Goal: Navigation & Orientation: Find specific page/section

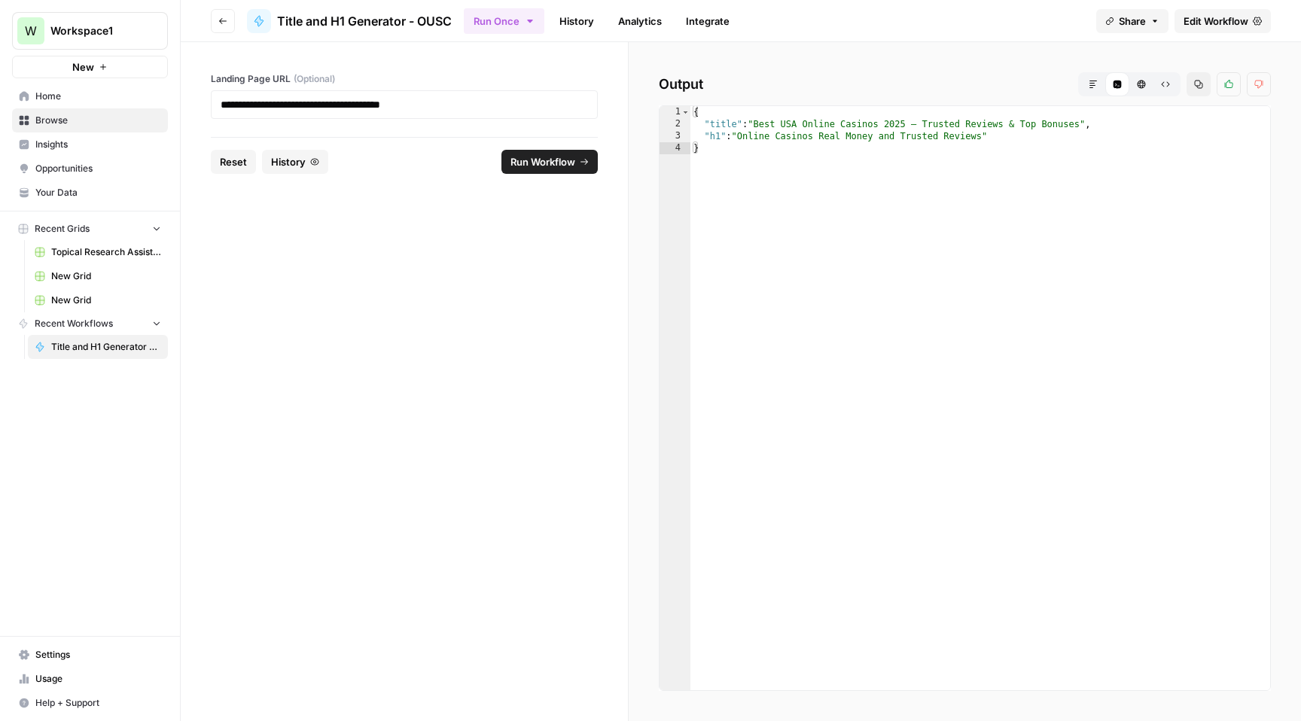
click at [643, 191] on div "Output Markdown Code Editor HTML Viewer Raw Output Copy Thumbs up Thumbs down *…" at bounding box center [965, 381] width 672 height 679
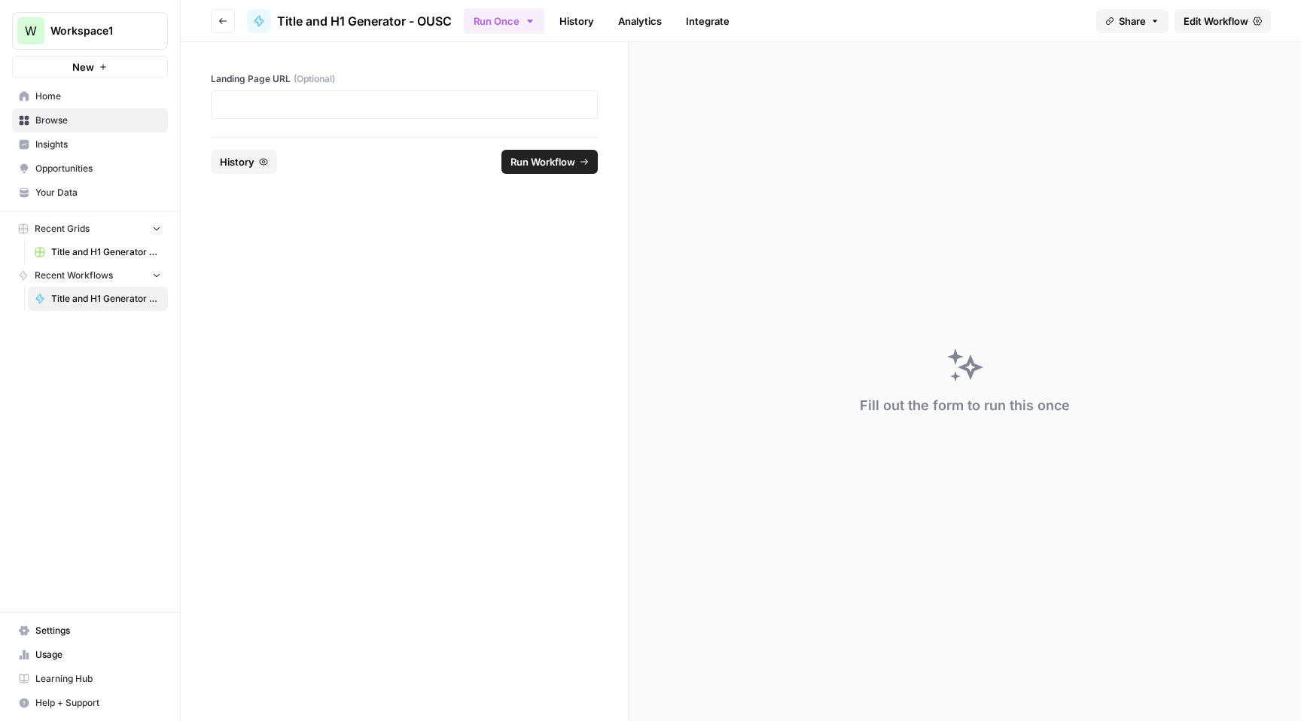
click at [69, 26] on span "Workspace1" at bounding box center [95, 30] width 91 height 15
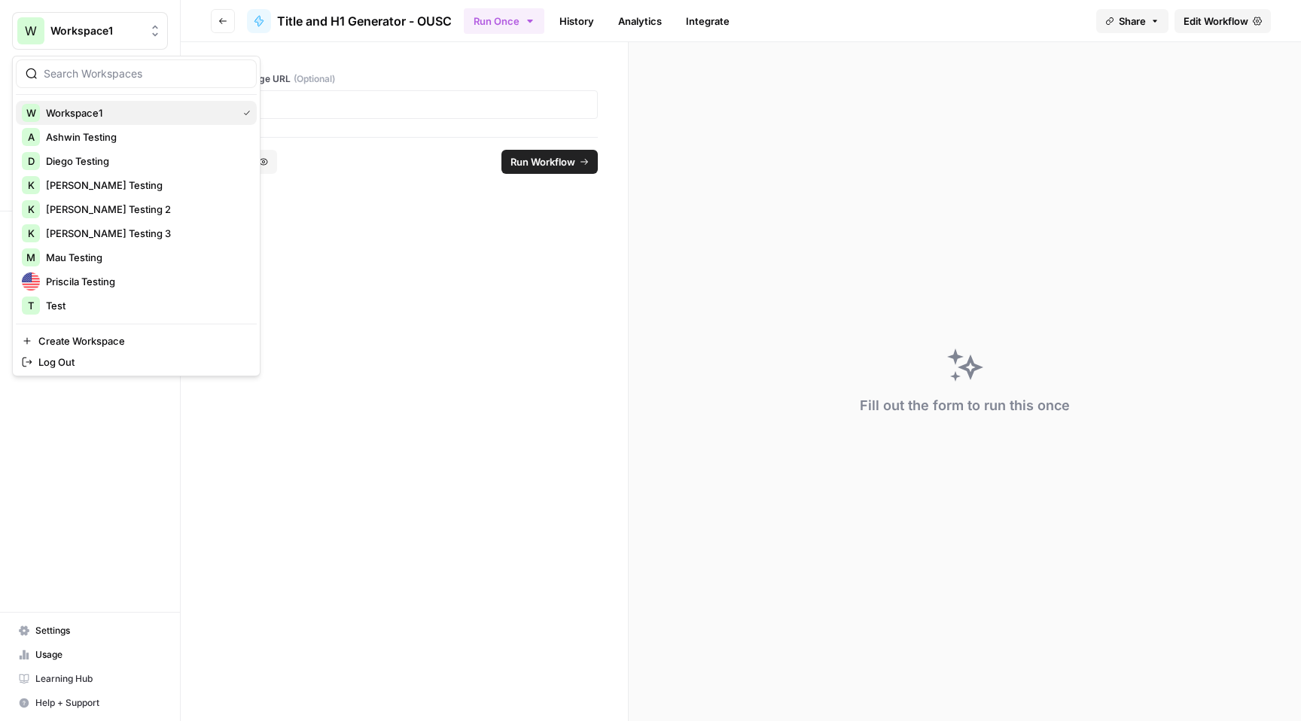
click at [81, 117] on span "Workspace1" at bounding box center [138, 112] width 185 height 15
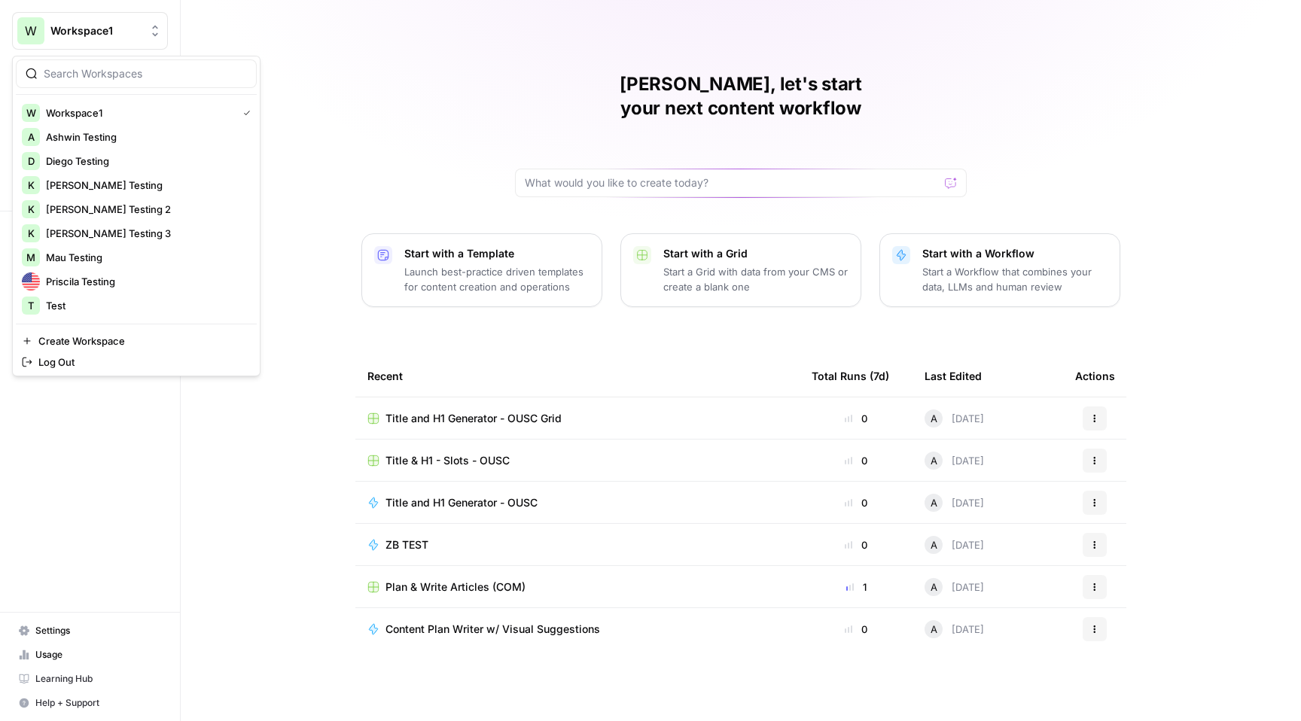
click at [122, 28] on span "Workspace1" at bounding box center [95, 30] width 91 height 15
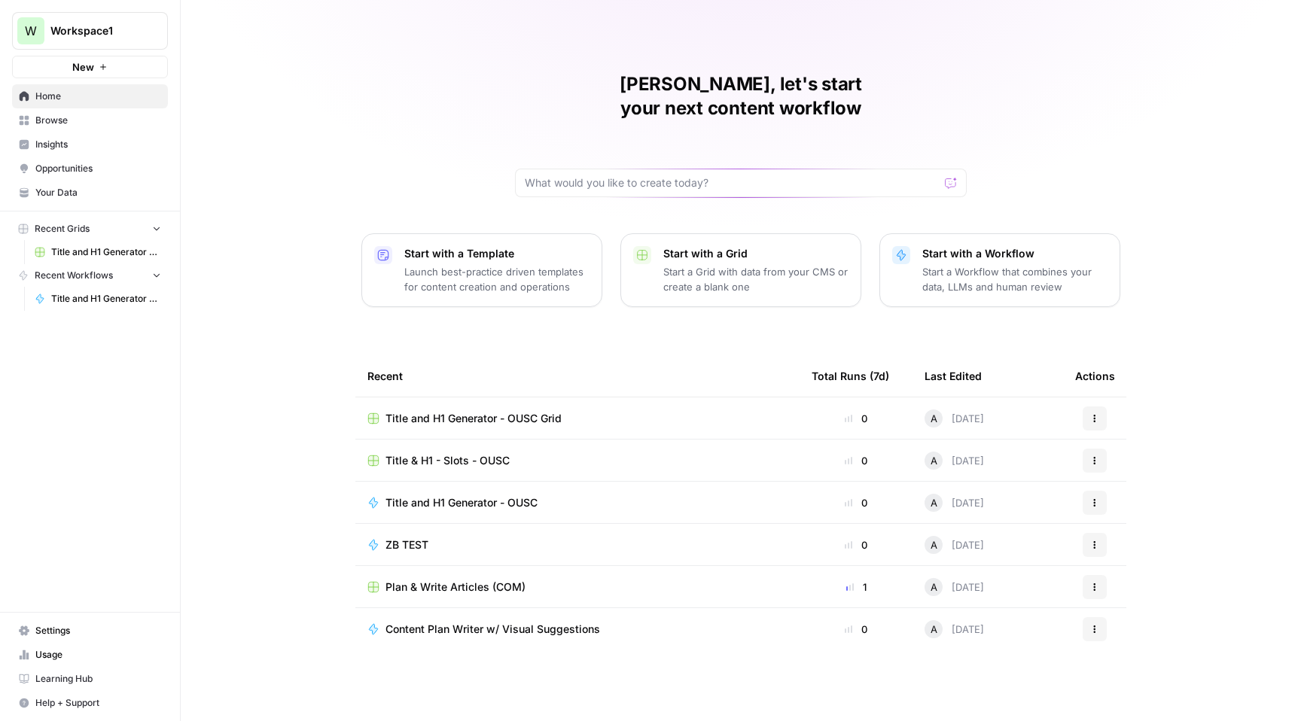
click at [221, 524] on div "Ash, let's start your next content workflow Start with a Template Launch best-p…" at bounding box center [741, 360] width 1120 height 721
click at [157, 277] on icon "button" at bounding box center [156, 275] width 11 height 11
click at [158, 224] on icon "button" at bounding box center [156, 228] width 11 height 11
click at [158, 224] on icon "button" at bounding box center [157, 229] width 12 height 12
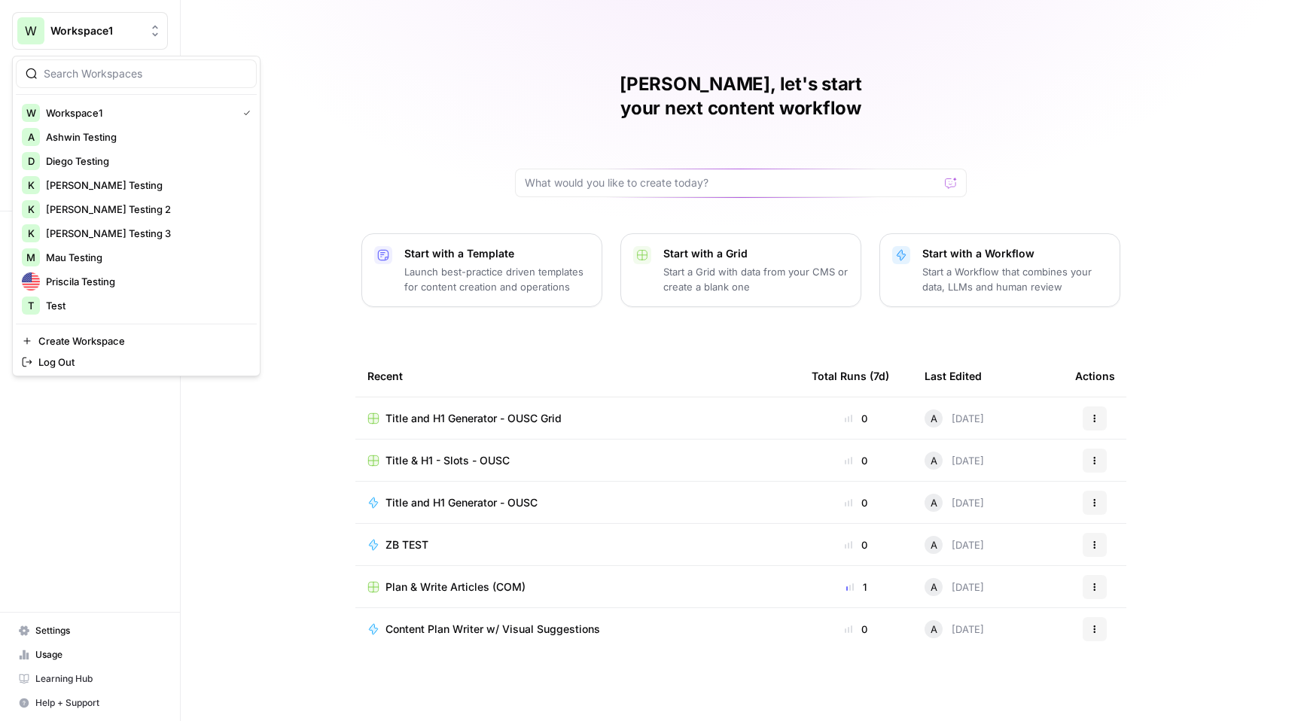
click at [88, 38] on button "W Workspace1" at bounding box center [90, 31] width 156 height 38
click at [90, 307] on span "Test" at bounding box center [145, 305] width 199 height 15
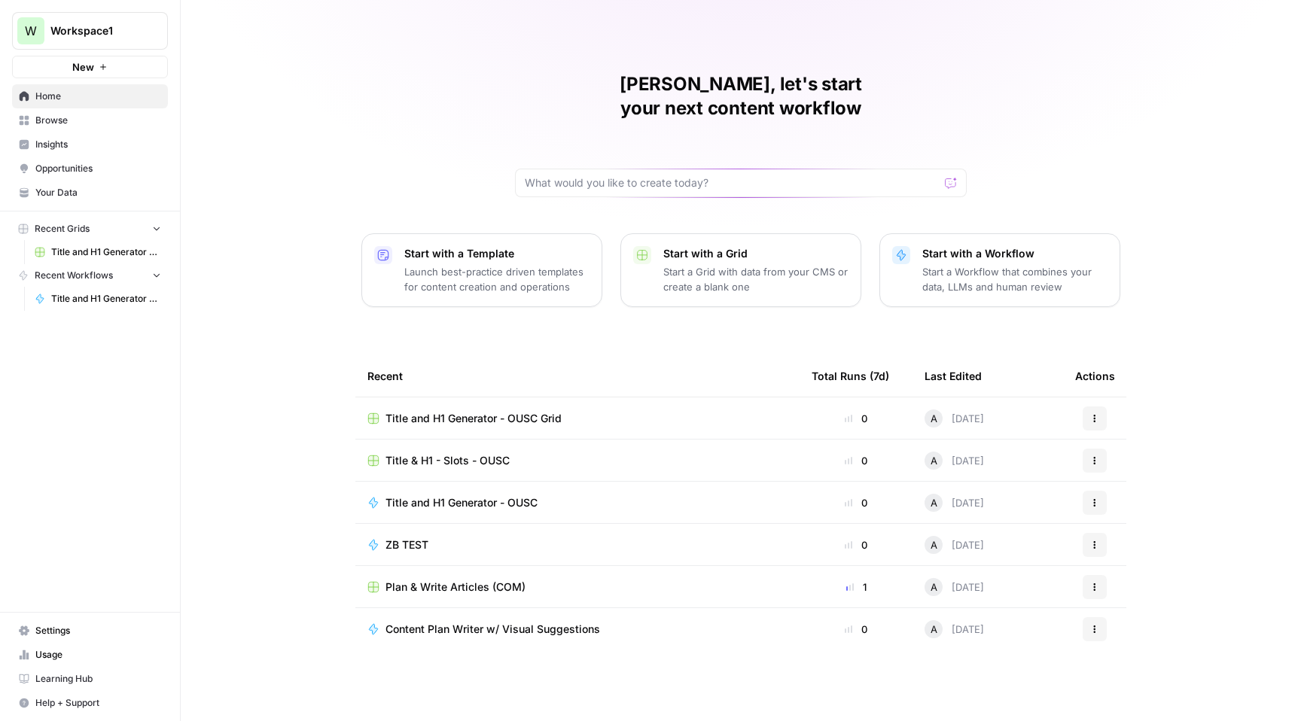
click at [96, 189] on span "Your Data" at bounding box center [98, 193] width 126 height 14
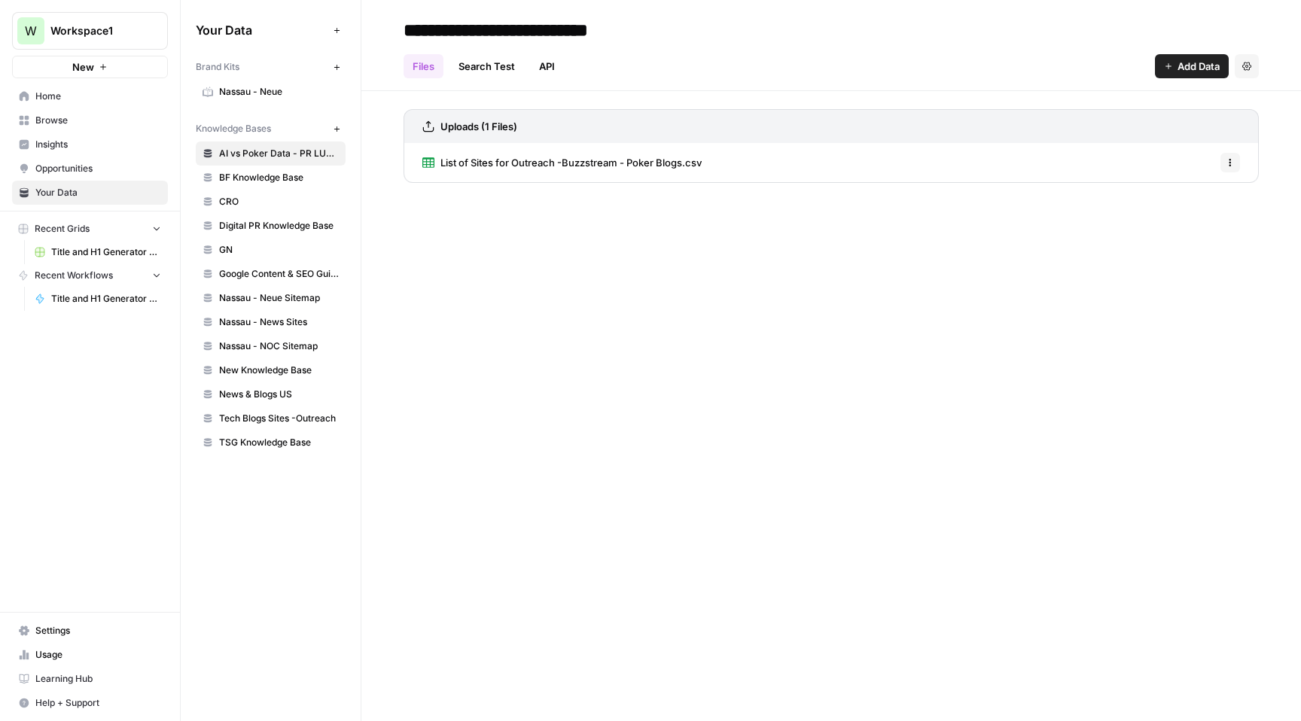
click at [251, 175] on span "BF Knowledge Base" at bounding box center [279, 178] width 120 height 14
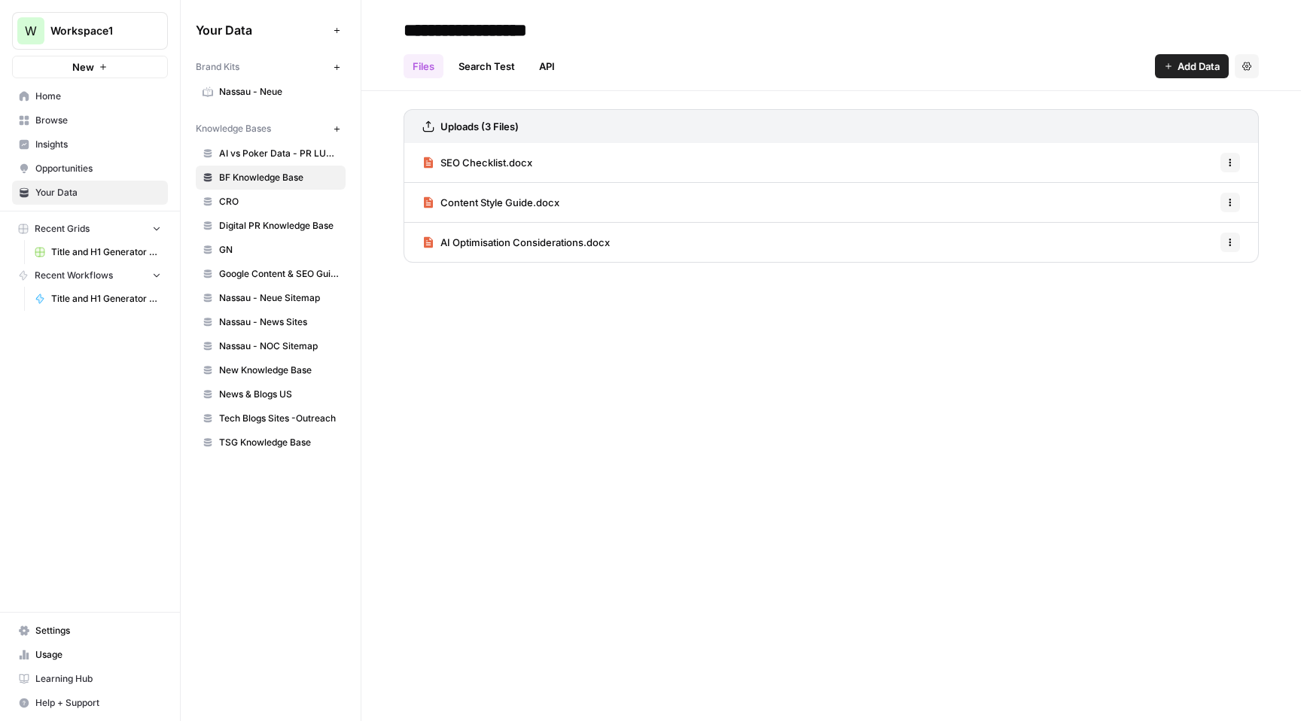
click at [105, 648] on span "Usage" at bounding box center [98, 655] width 126 height 14
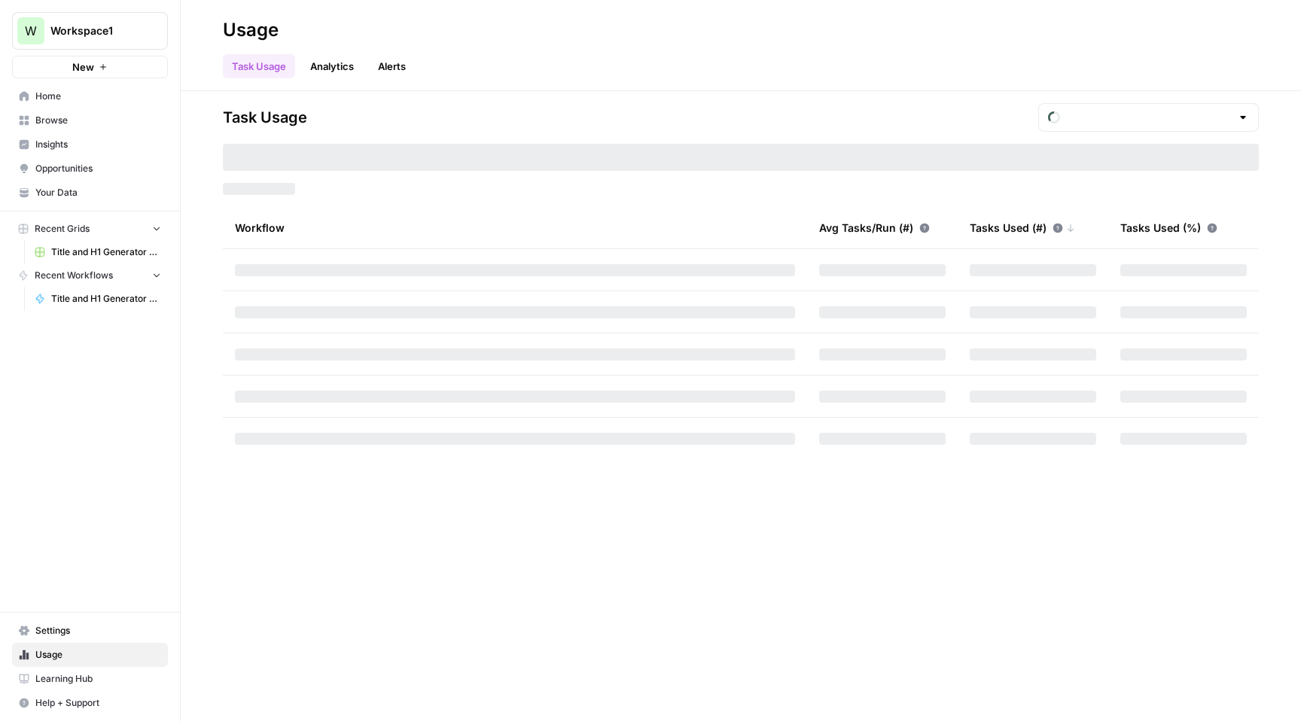
type input "October Included Tasks"
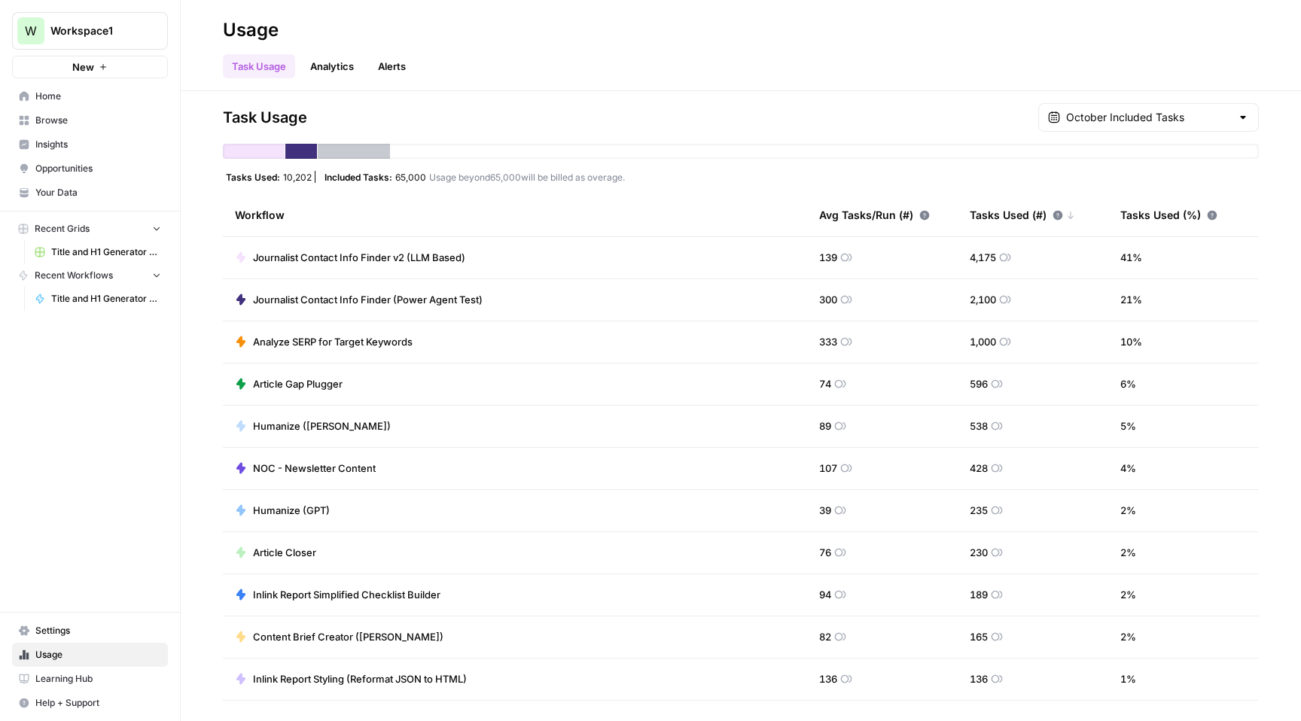
click at [62, 98] on span "Home" at bounding box center [98, 97] width 126 height 14
